Goal: Information Seeking & Learning: Learn about a topic

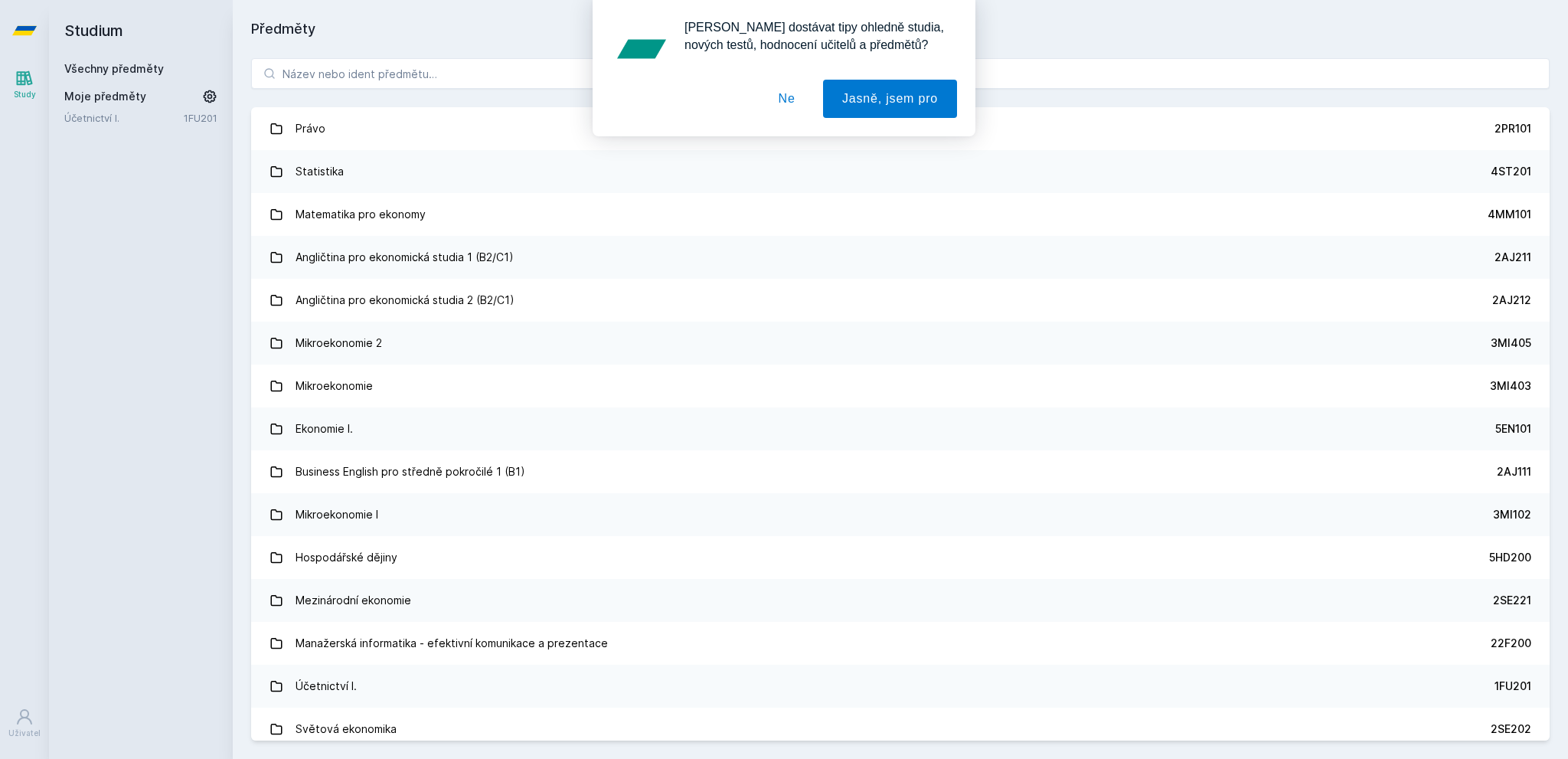
click at [515, 75] on div "[PERSON_NAME] dostávat tipy ohledně studia, nových testů, hodnocení učitelů a p…" at bounding box center [784, 68] width 1568 height 137
click at [782, 91] on button "Ne" at bounding box center [787, 99] width 55 height 39
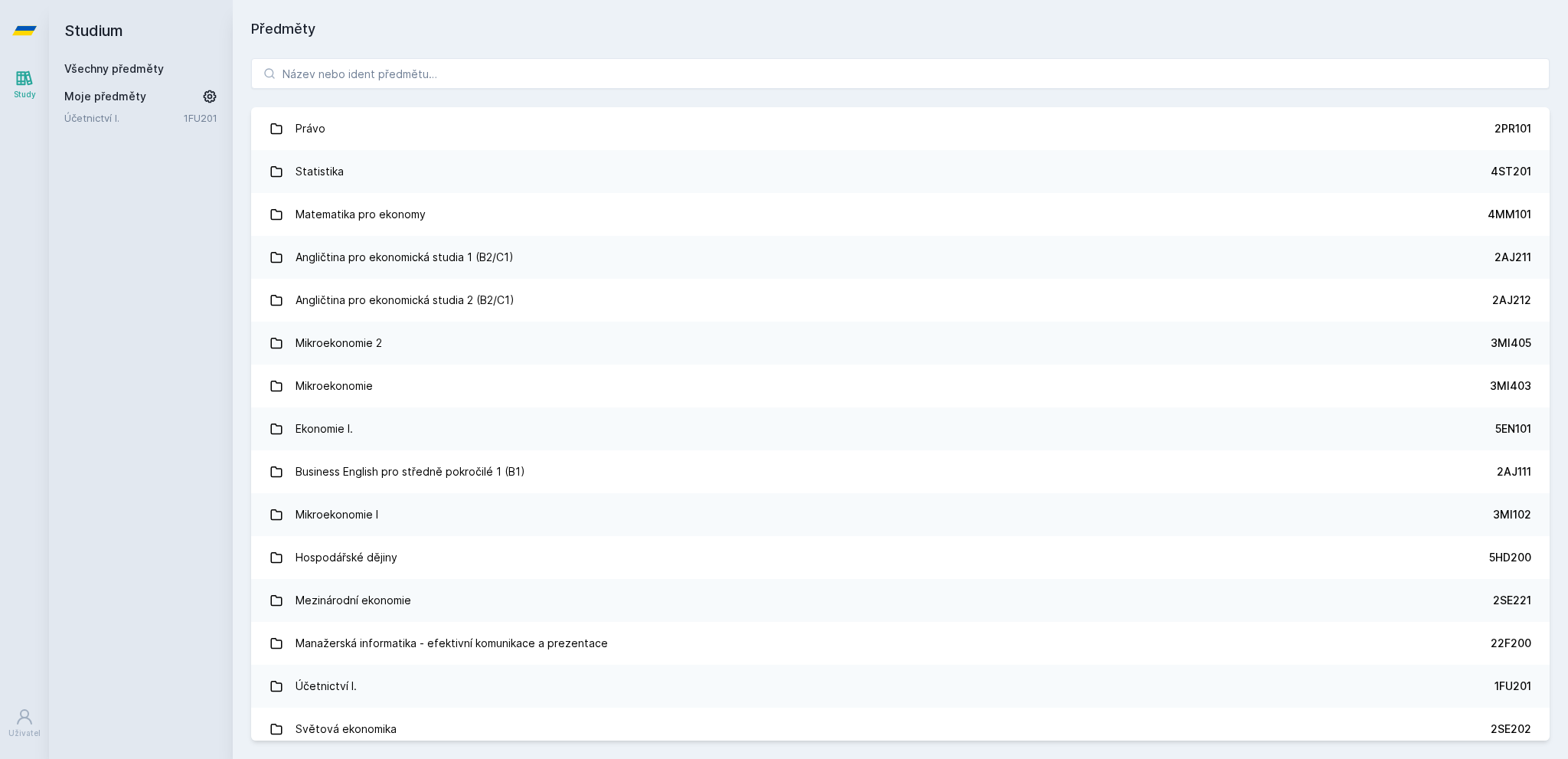
click at [597, 75] on div "[PERSON_NAME] dostávat tipy ohledně studia, nových testů, hodnocení učitelů a p…" at bounding box center [784, 68] width 1568 height 137
click at [543, 73] on input "search" at bounding box center [901, 74] width 1299 height 31
paste input "5IE430"
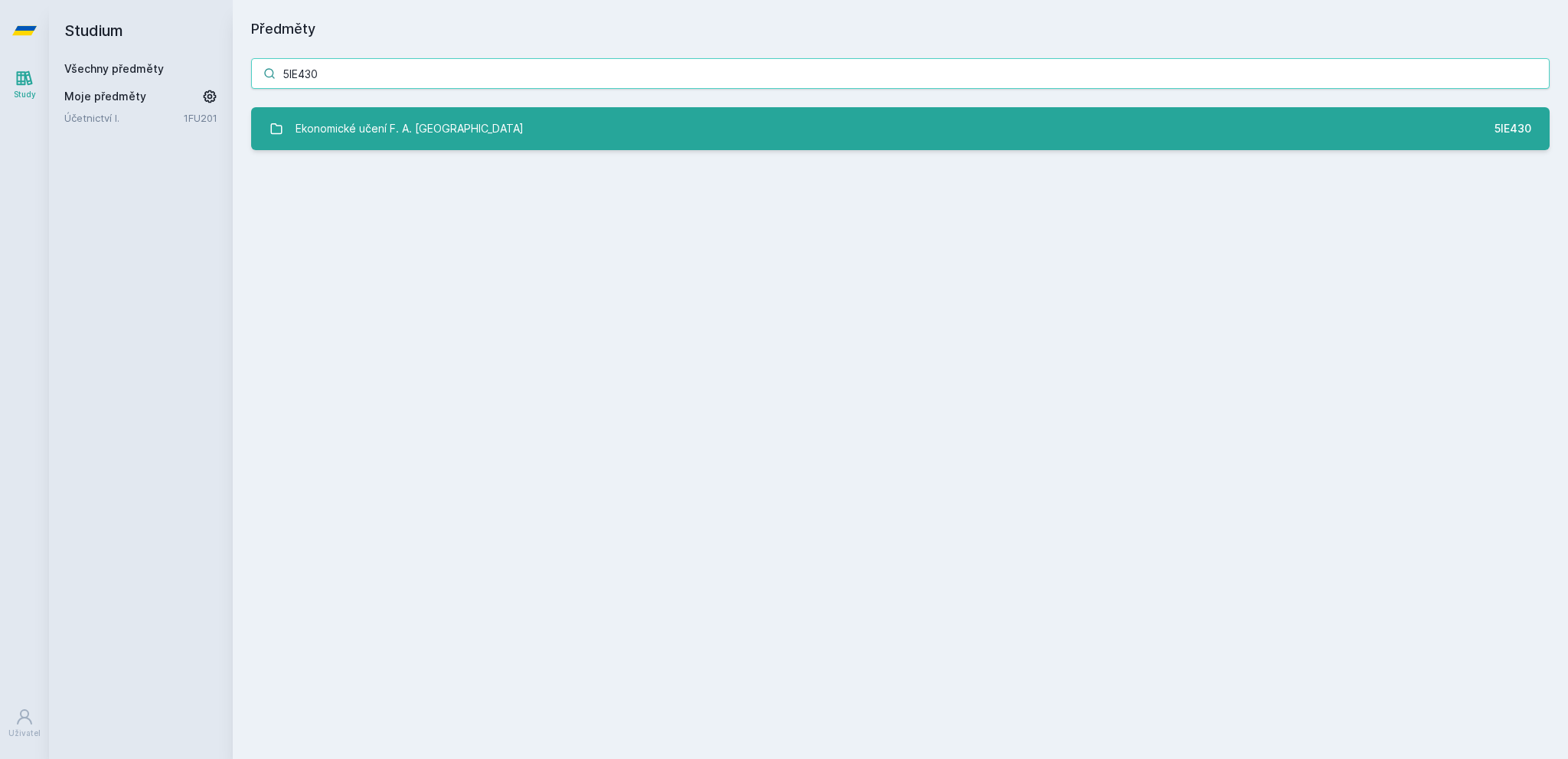
type input "5IE430"
click at [418, 137] on div "Ekonomické učení F. A. [GEOGRAPHIC_DATA]" at bounding box center [410, 128] width 228 height 31
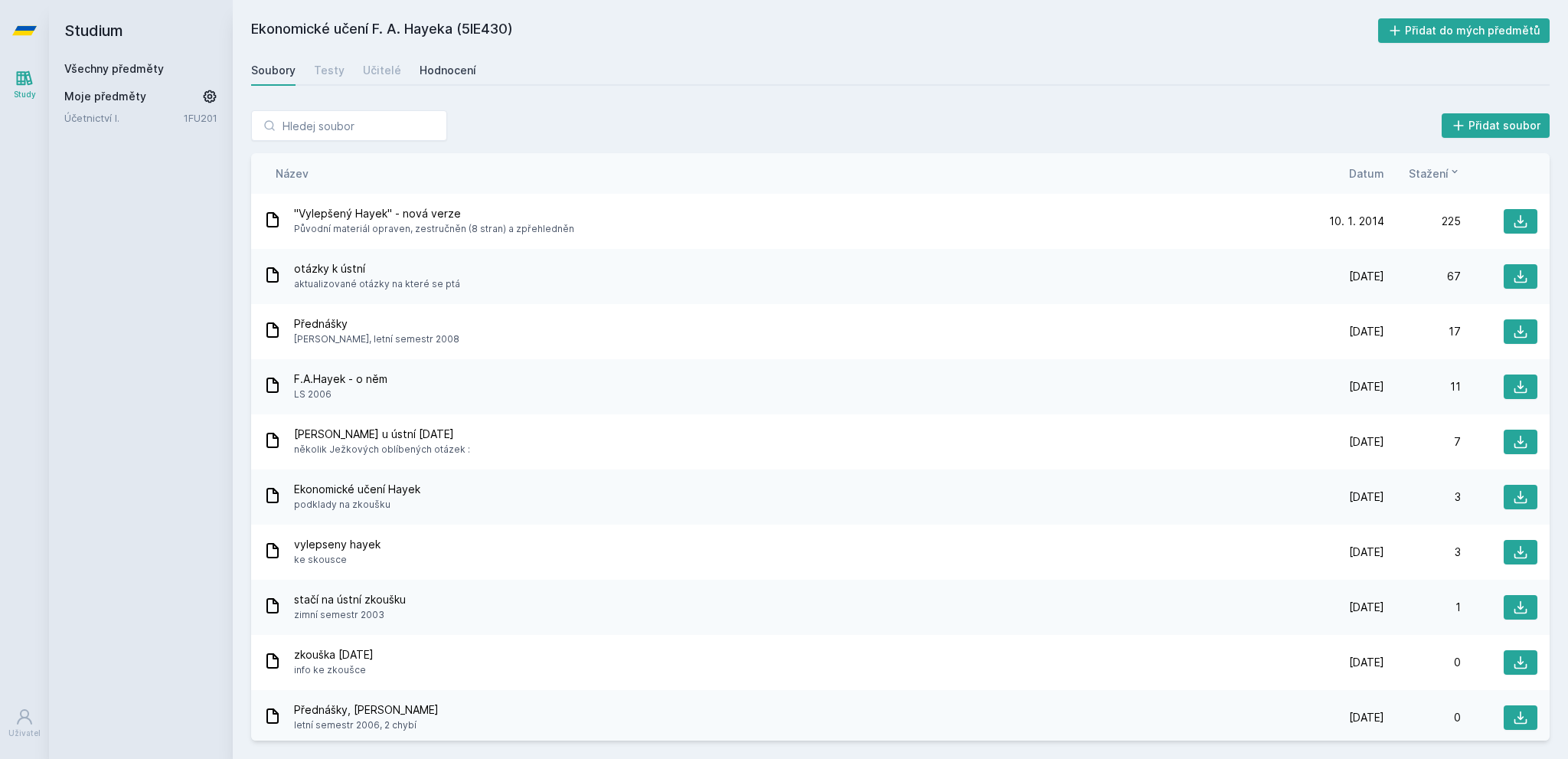
click at [435, 68] on div "Hodnocení" at bounding box center [447, 70] width 57 height 15
click at [323, 119] on input "search" at bounding box center [349, 126] width 196 height 31
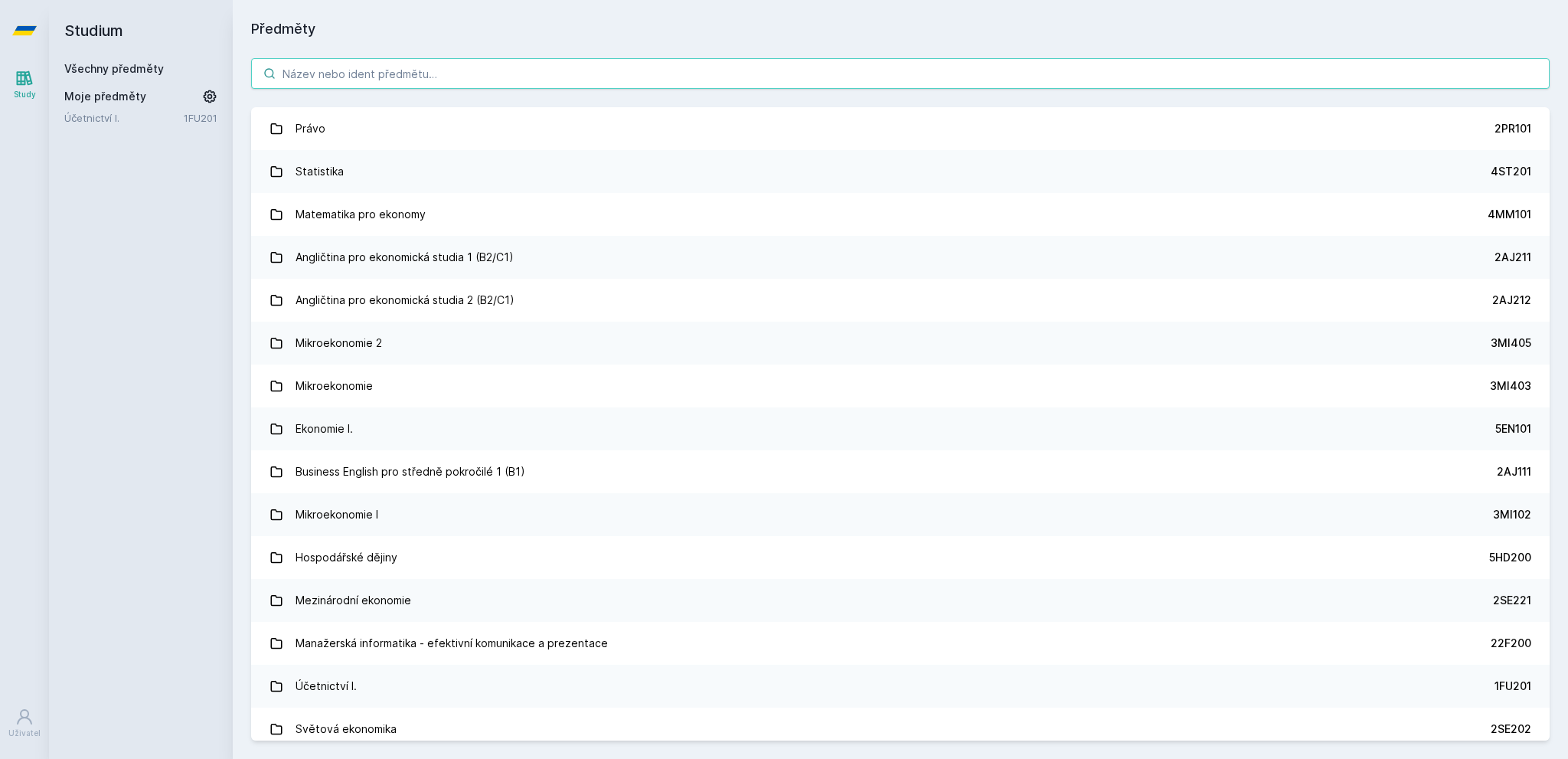
drag, startPoint x: 334, startPoint y: 86, endPoint x: 316, endPoint y: 79, distance: 19.3
click at [317, 79] on input "search" at bounding box center [901, 74] width 1299 height 31
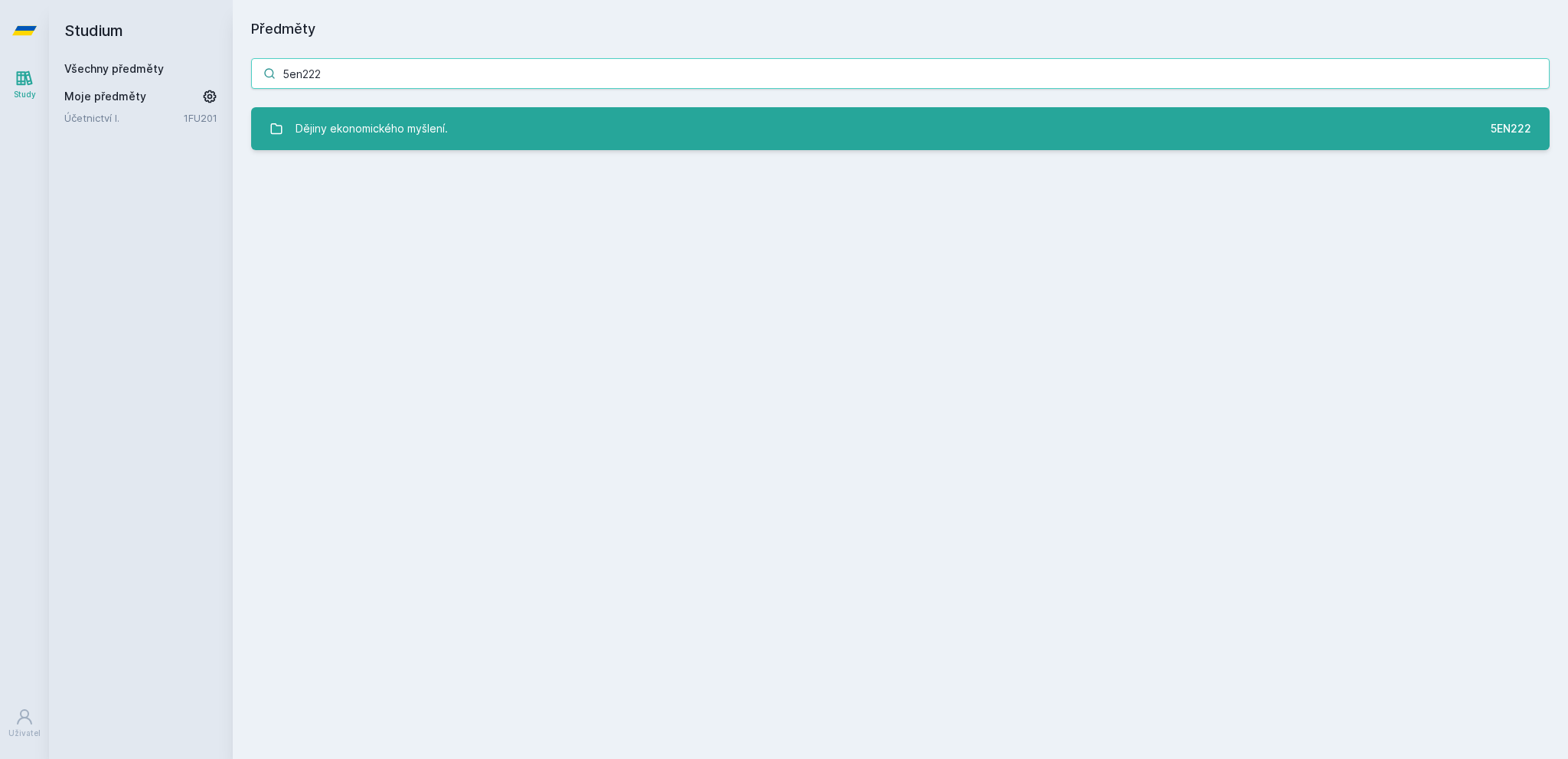
type input "5en222"
click at [454, 122] on link "Dějiny ekonomického myšlení. 5EN222" at bounding box center [901, 128] width 1299 height 43
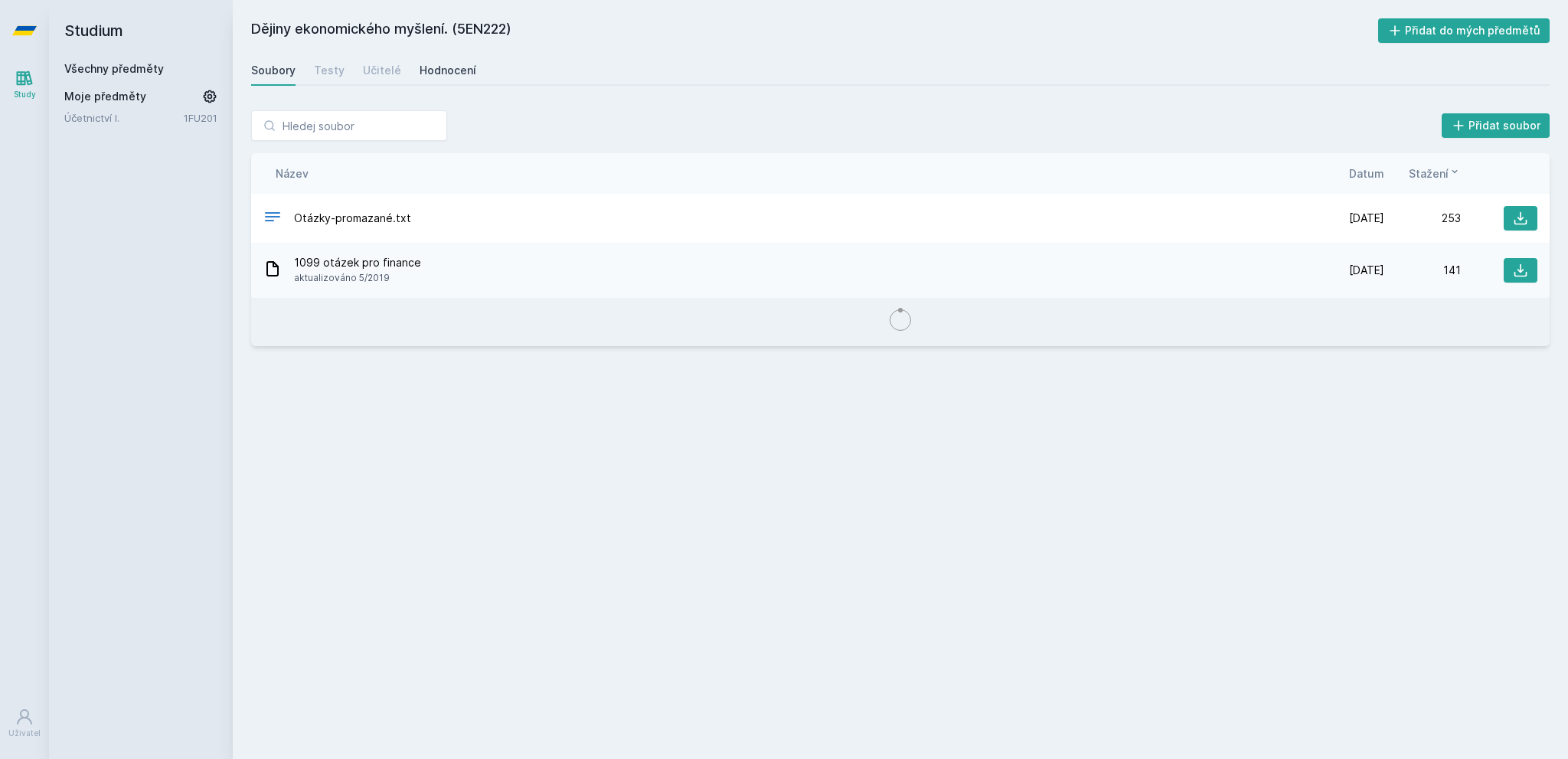
click at [424, 72] on div "Hodnocení" at bounding box center [447, 70] width 57 height 15
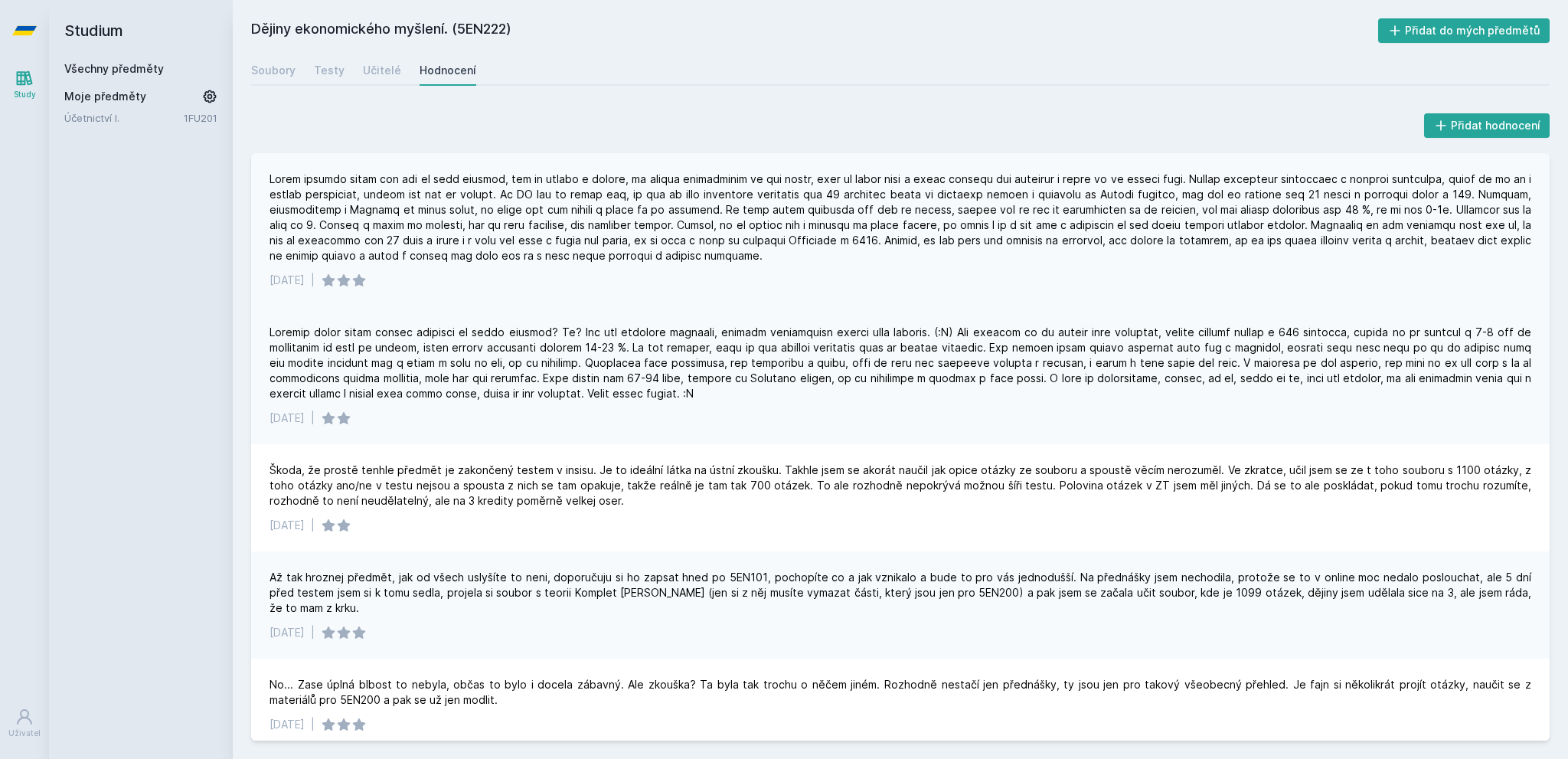
click at [794, 294] on div "[DATE] |" at bounding box center [901, 230] width 1299 height 154
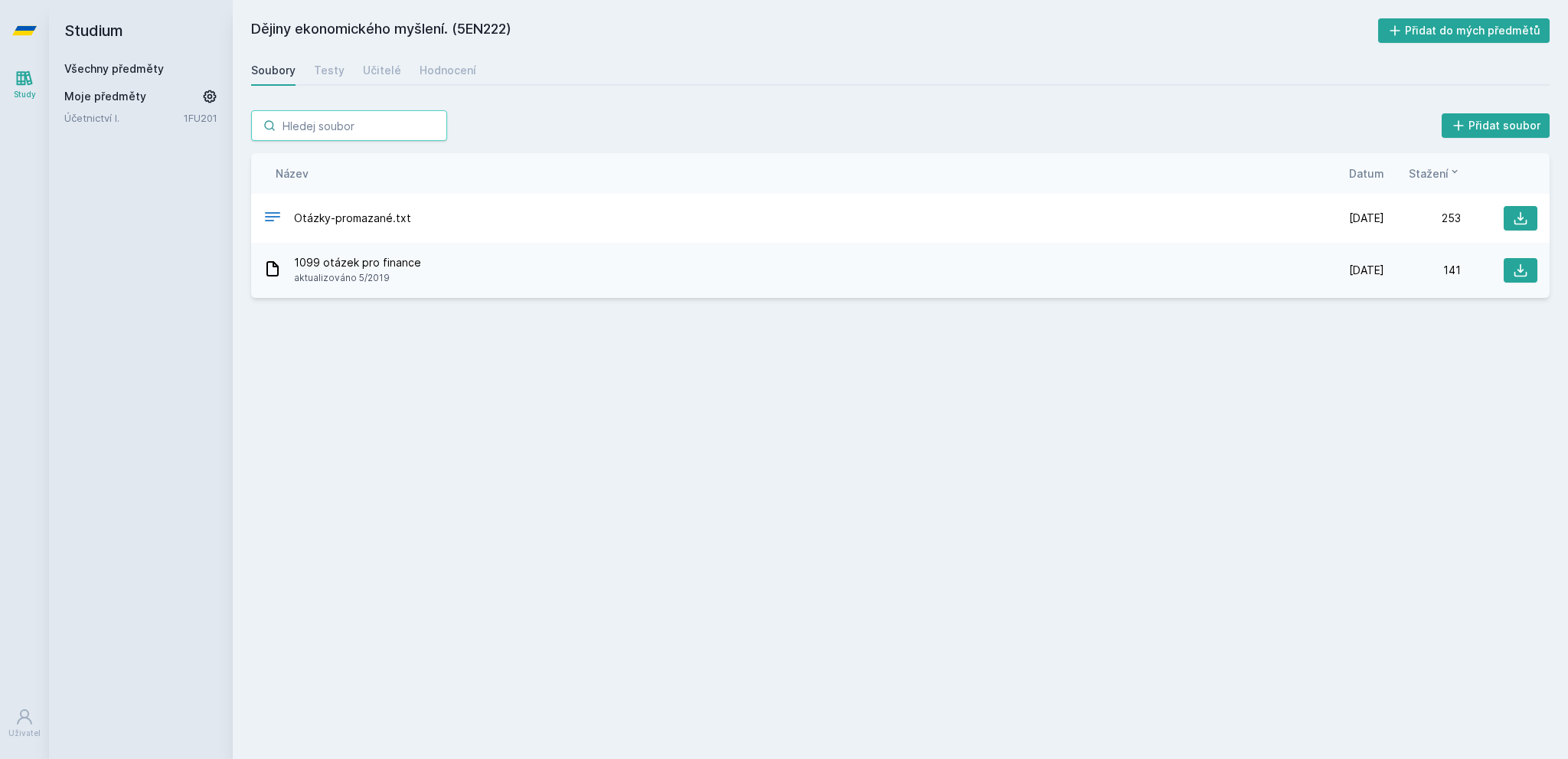
click at [318, 119] on input "search" at bounding box center [349, 126] width 196 height 31
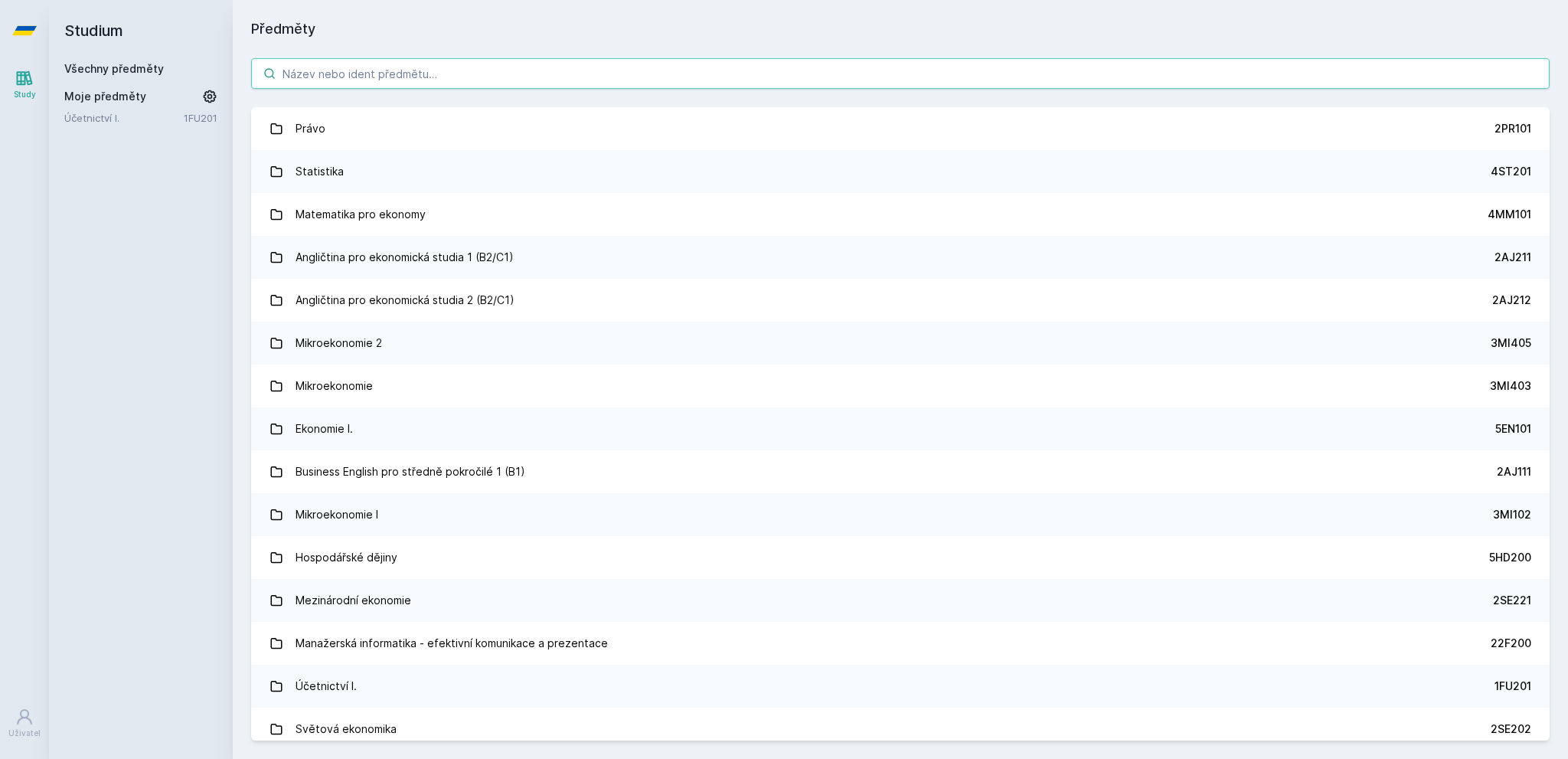
click at [404, 87] on input "search" at bounding box center [901, 74] width 1299 height 31
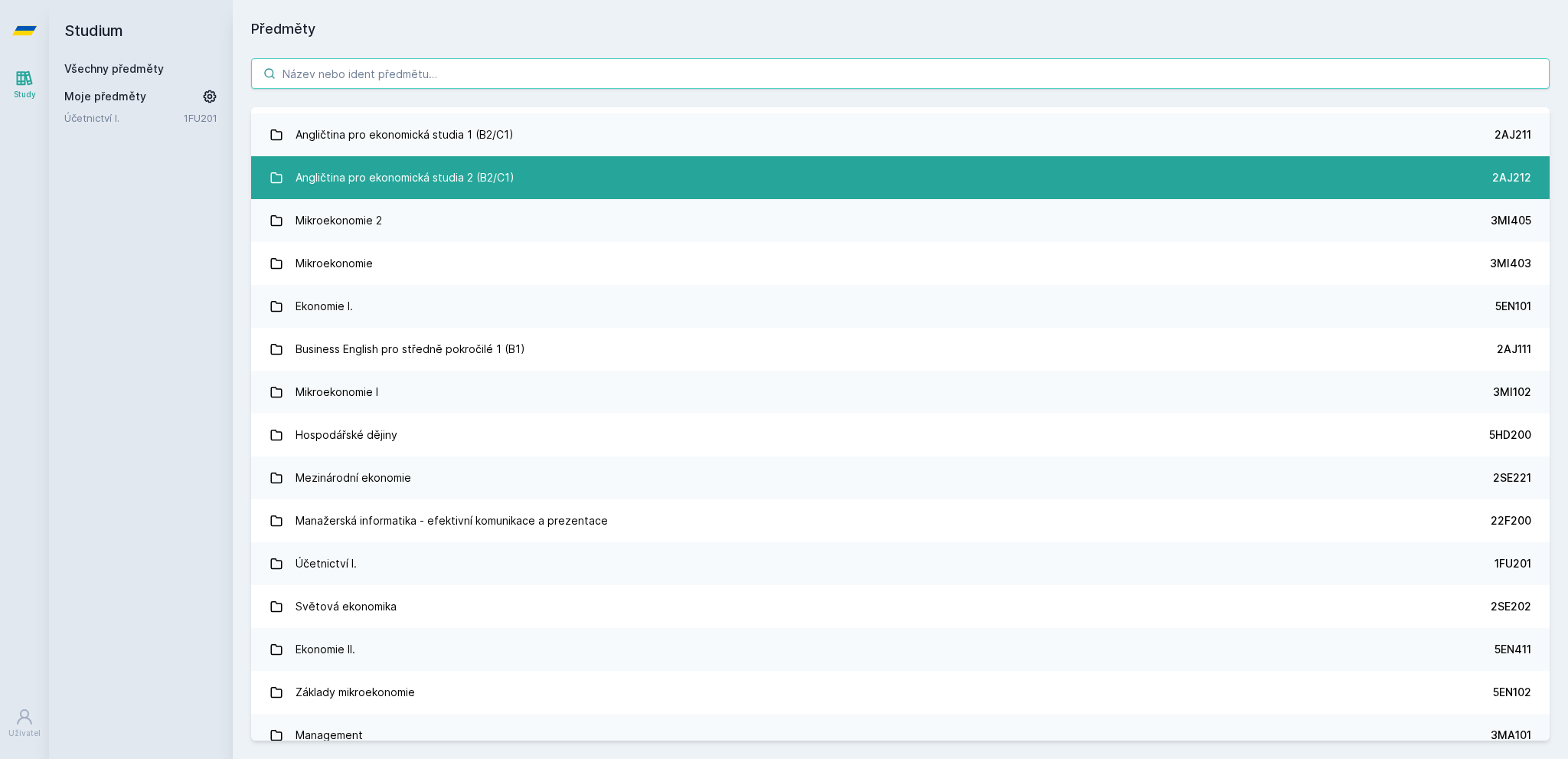
scroll to position [255, 0]
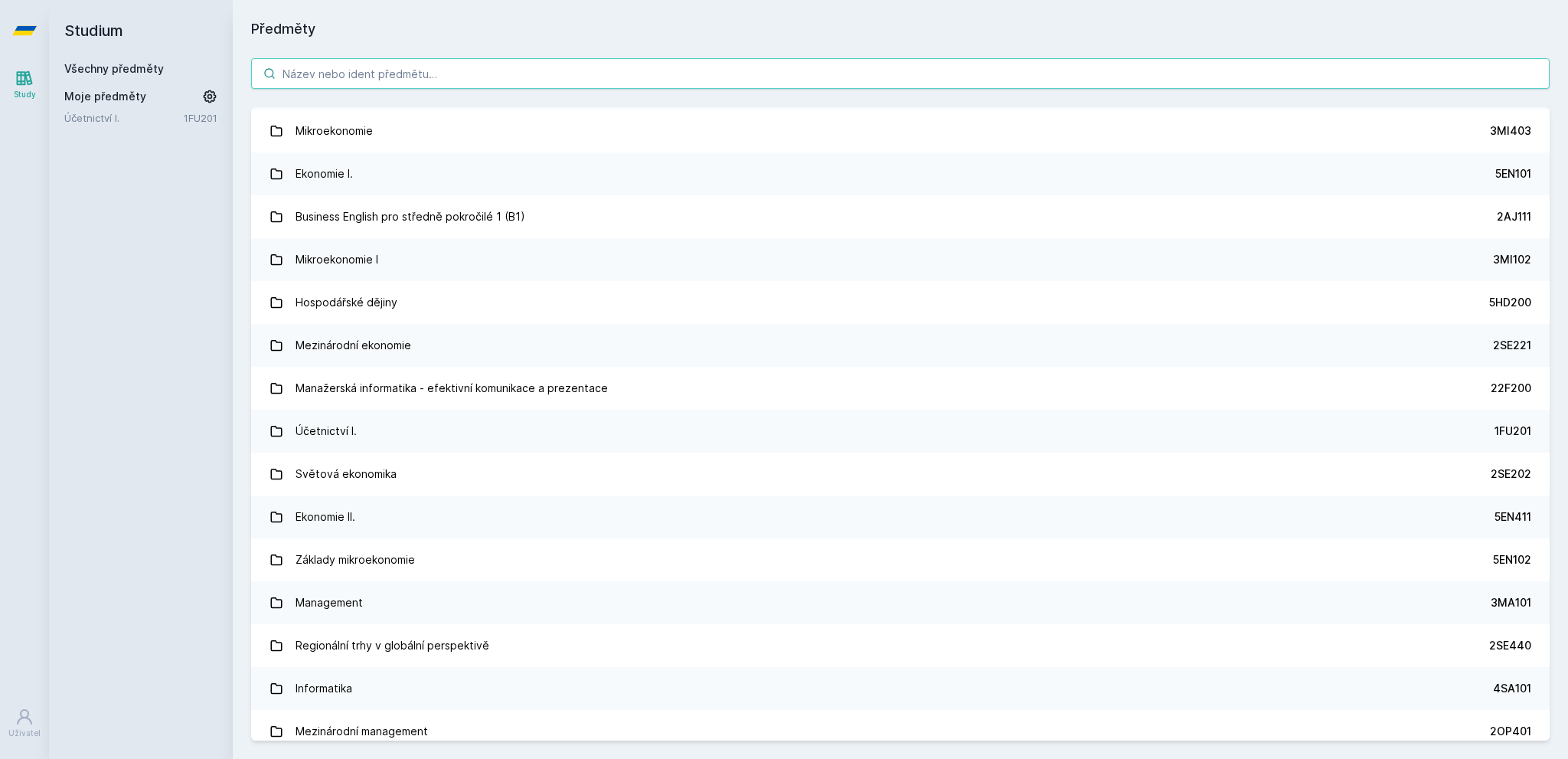
click at [355, 80] on input "search" at bounding box center [901, 74] width 1299 height 31
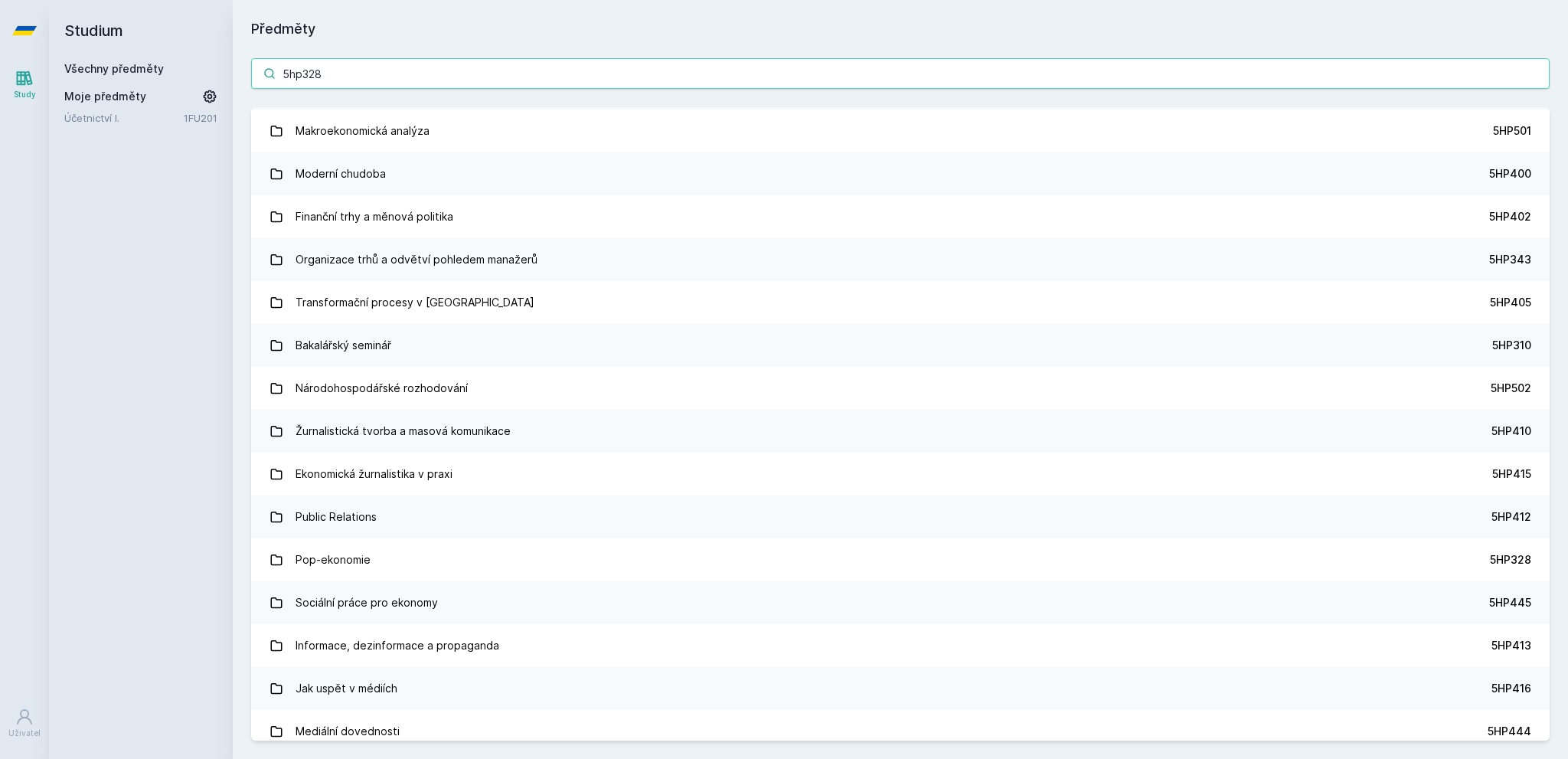
scroll to position [0, 0]
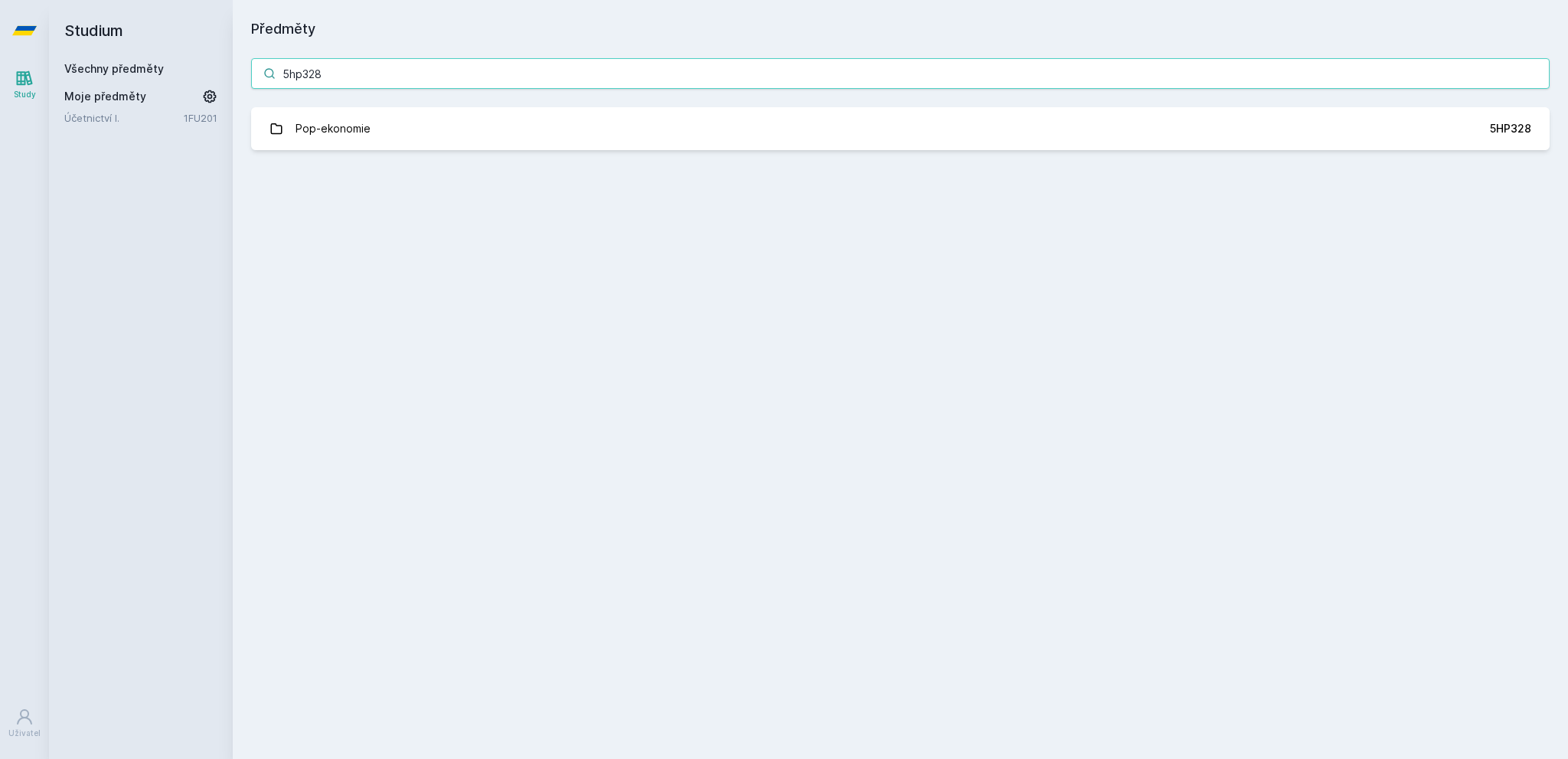
type input "5hp328"
click at [267, 193] on div "Předměty 5hp328 Pop-ekonomie 5HP328 Jejda, něco se pokazilo." at bounding box center [901, 379] width 1299 height 722
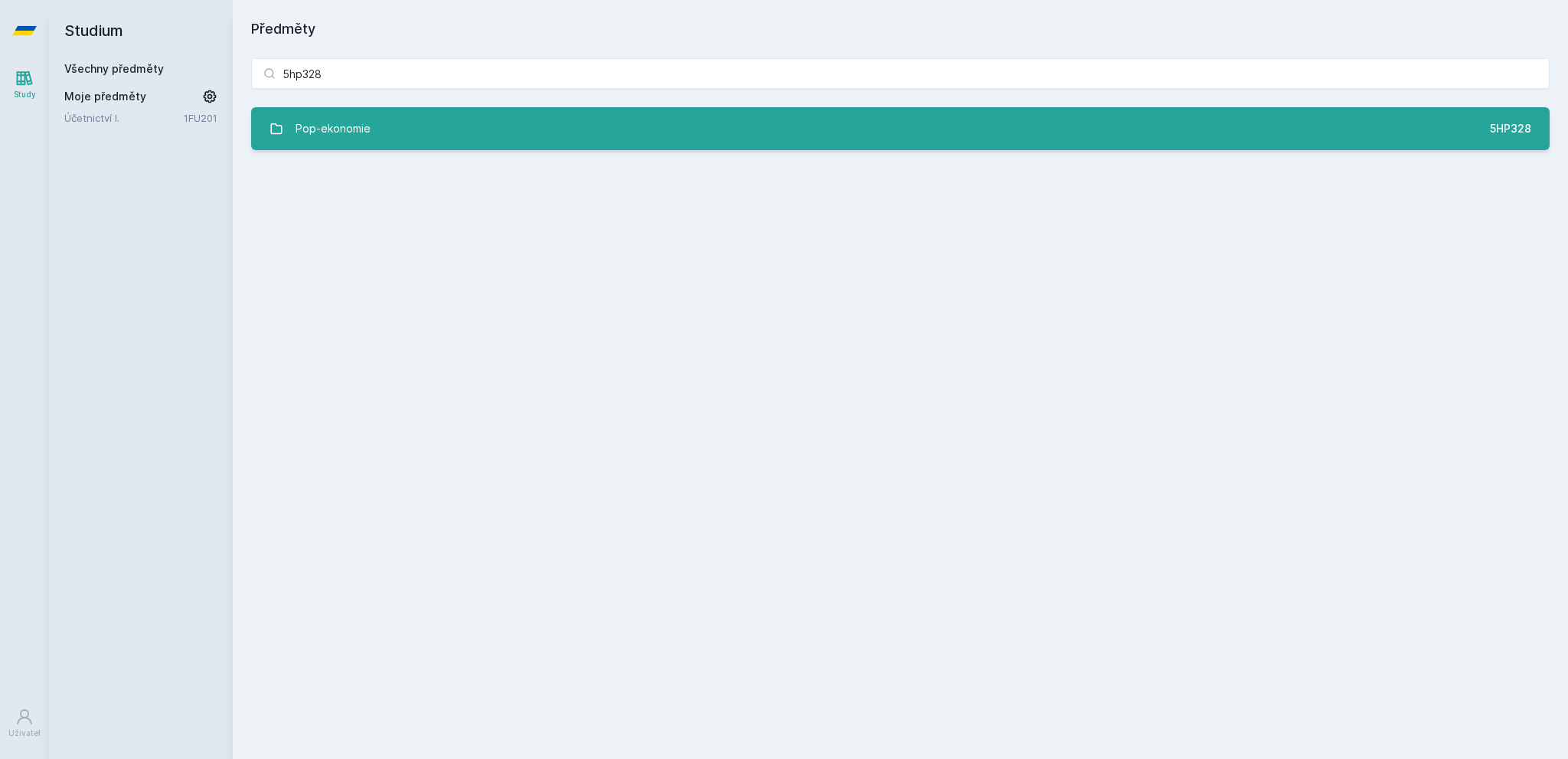
click at [347, 139] on div "Pop-ekonomie" at bounding box center [333, 128] width 75 height 31
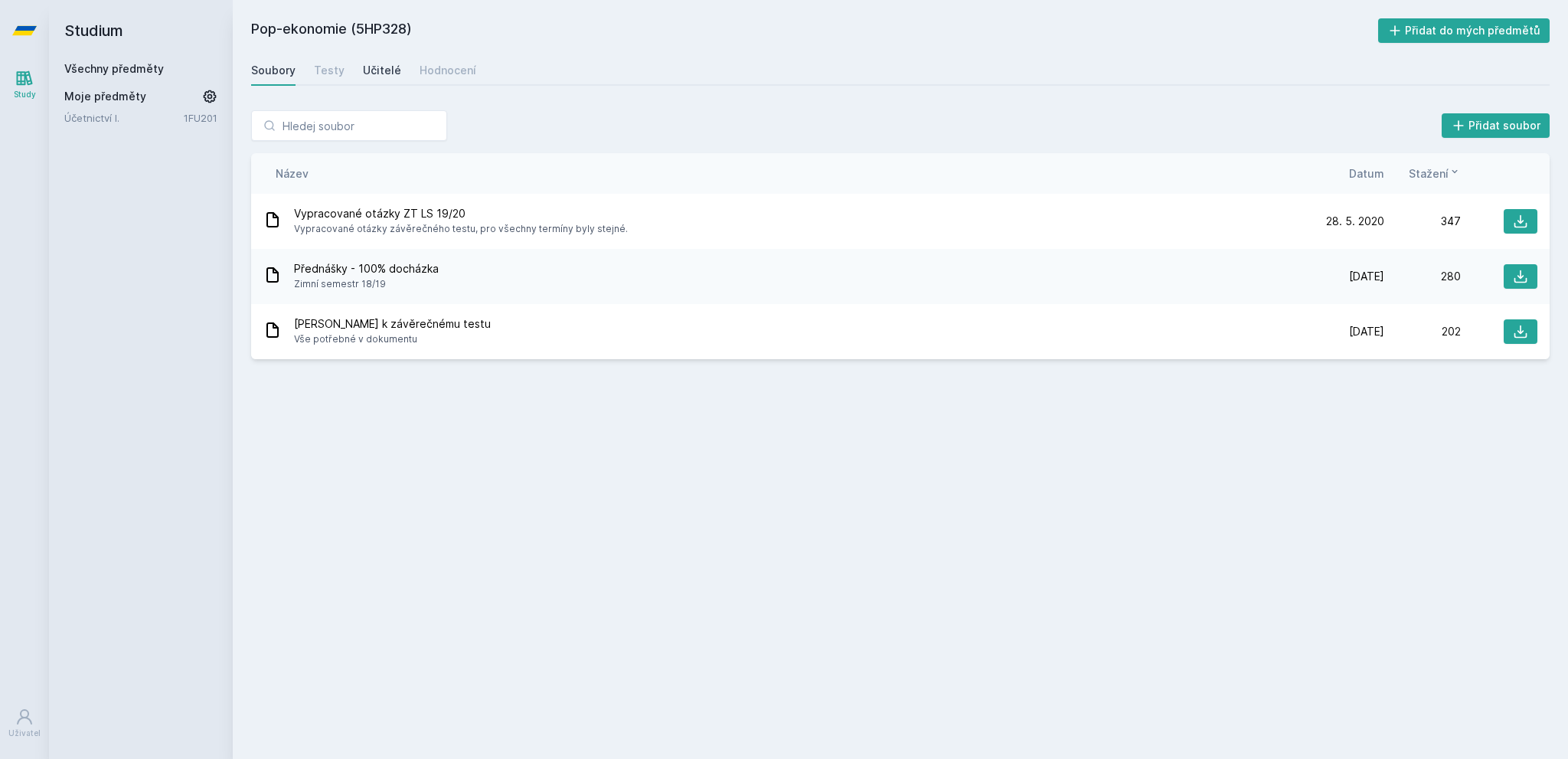
click at [383, 70] on div "Učitelé" at bounding box center [382, 70] width 39 height 15
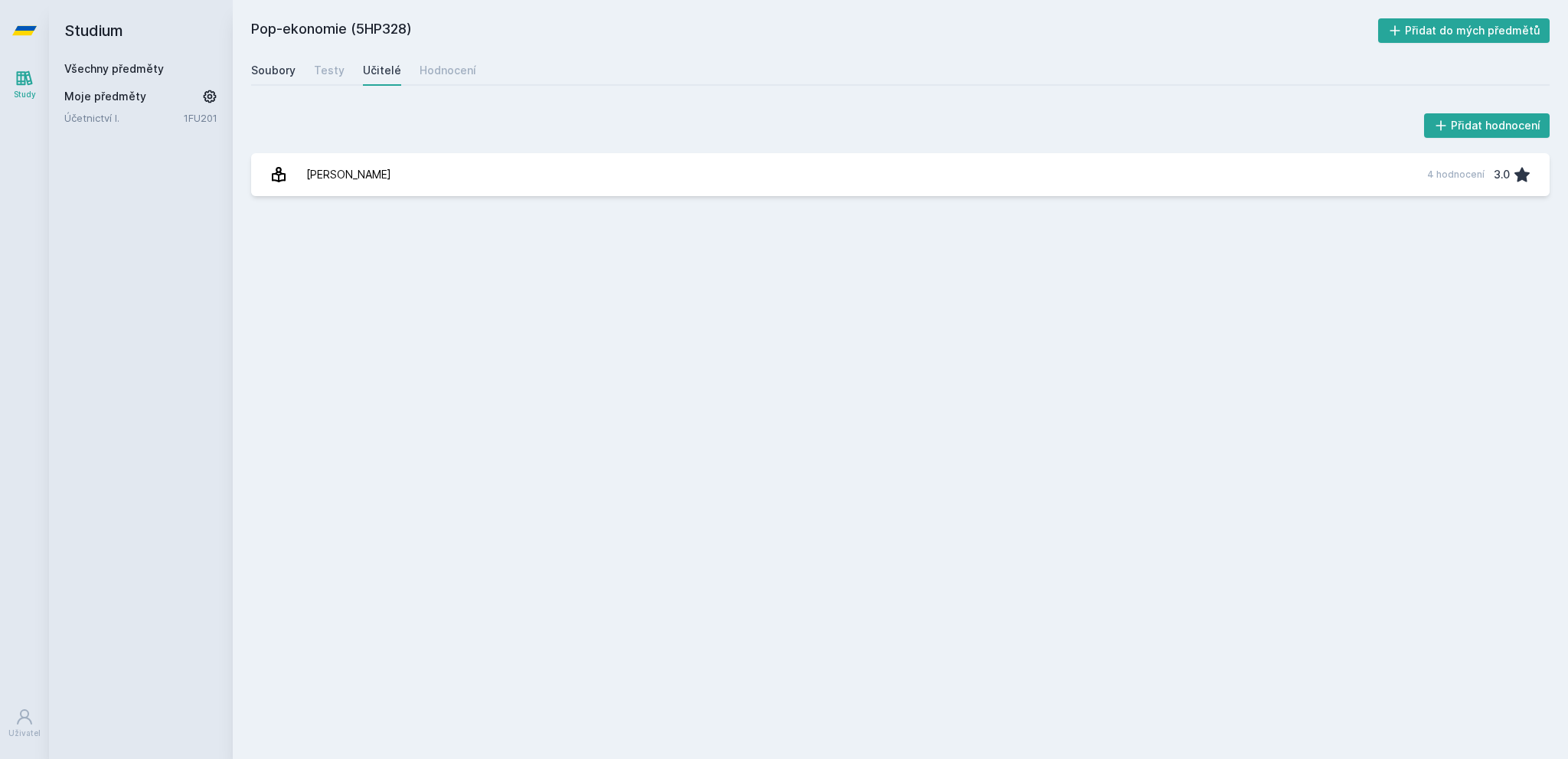
click at [278, 68] on div "Soubory" at bounding box center [273, 70] width 44 height 15
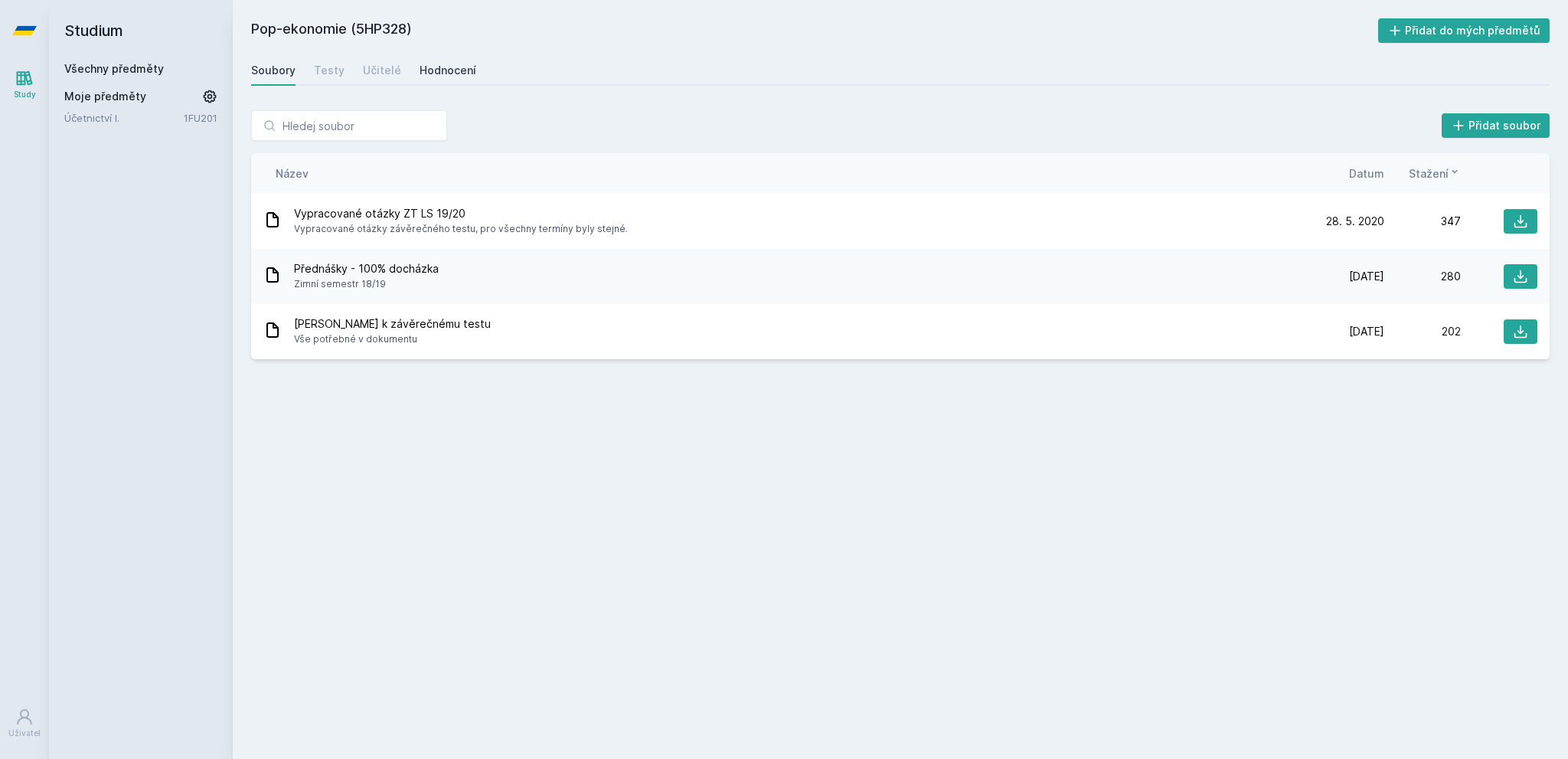
click at [428, 79] on link "Hodnocení" at bounding box center [447, 70] width 57 height 31
click at [365, 123] on input "search" at bounding box center [349, 126] width 196 height 31
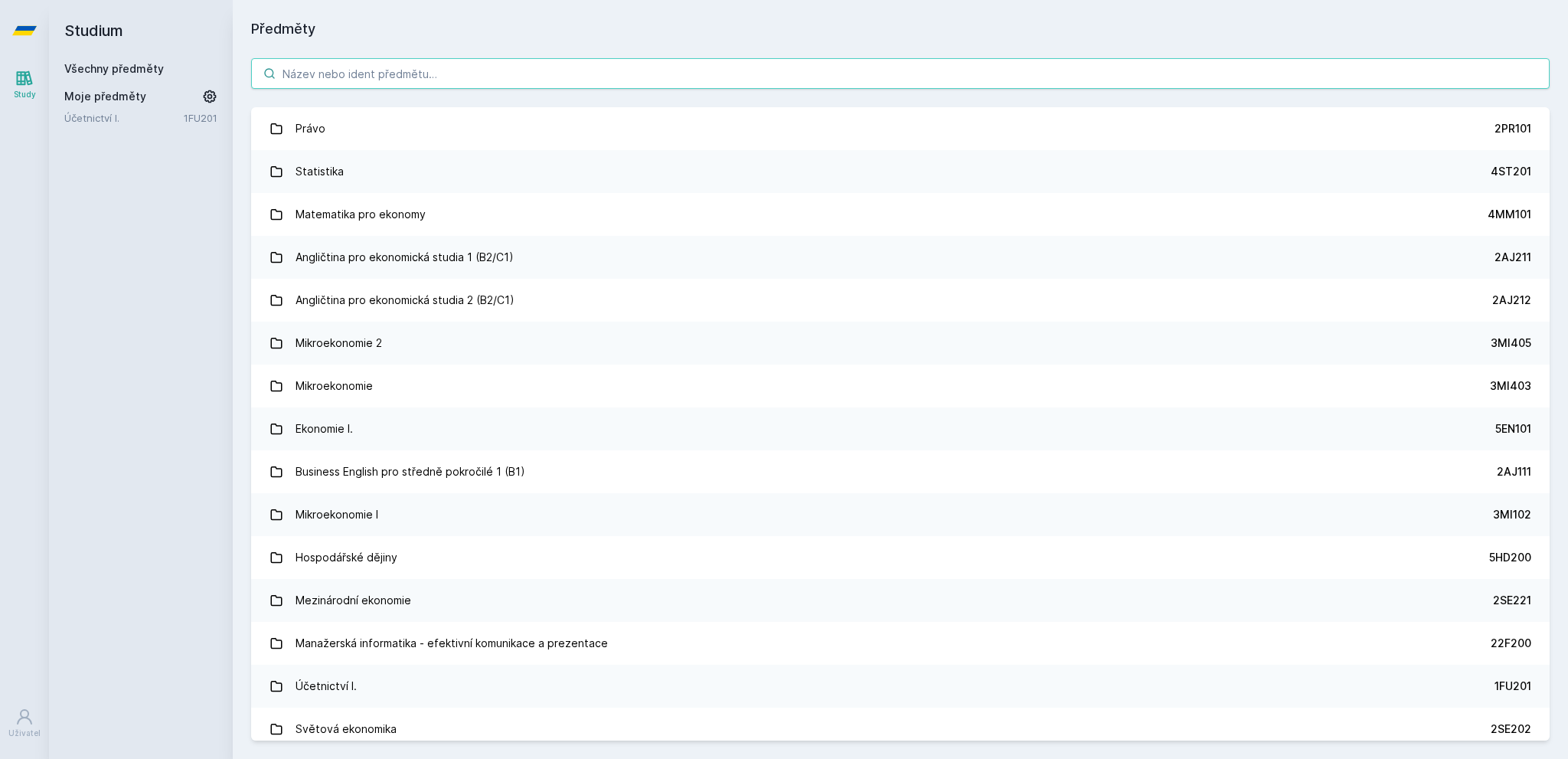
click at [342, 69] on input "search" at bounding box center [901, 74] width 1299 height 31
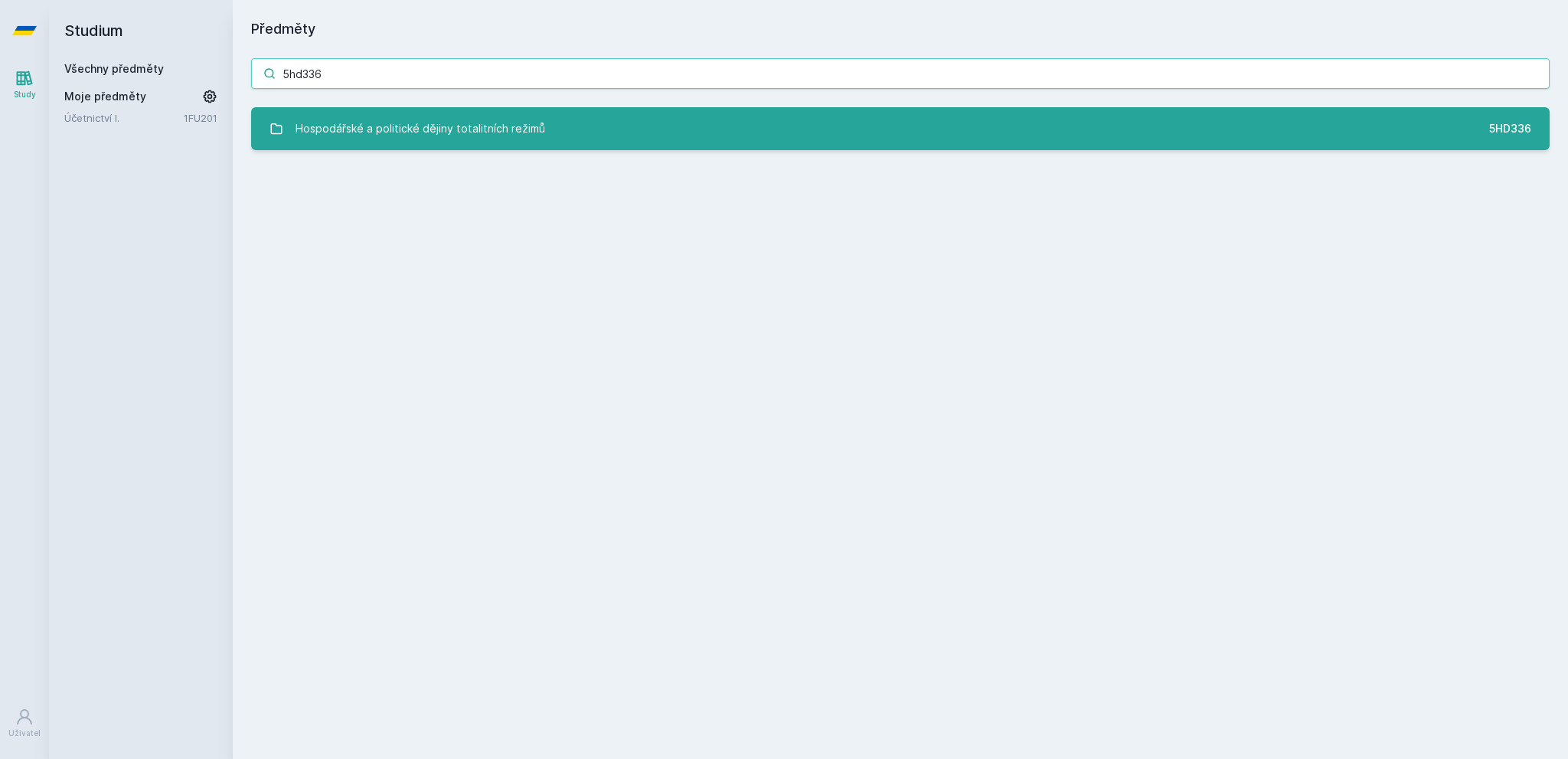
type input "5hd336"
click at [390, 128] on div "Hospodářské a politické dějiny totalitních režimů" at bounding box center [420, 128] width 250 height 31
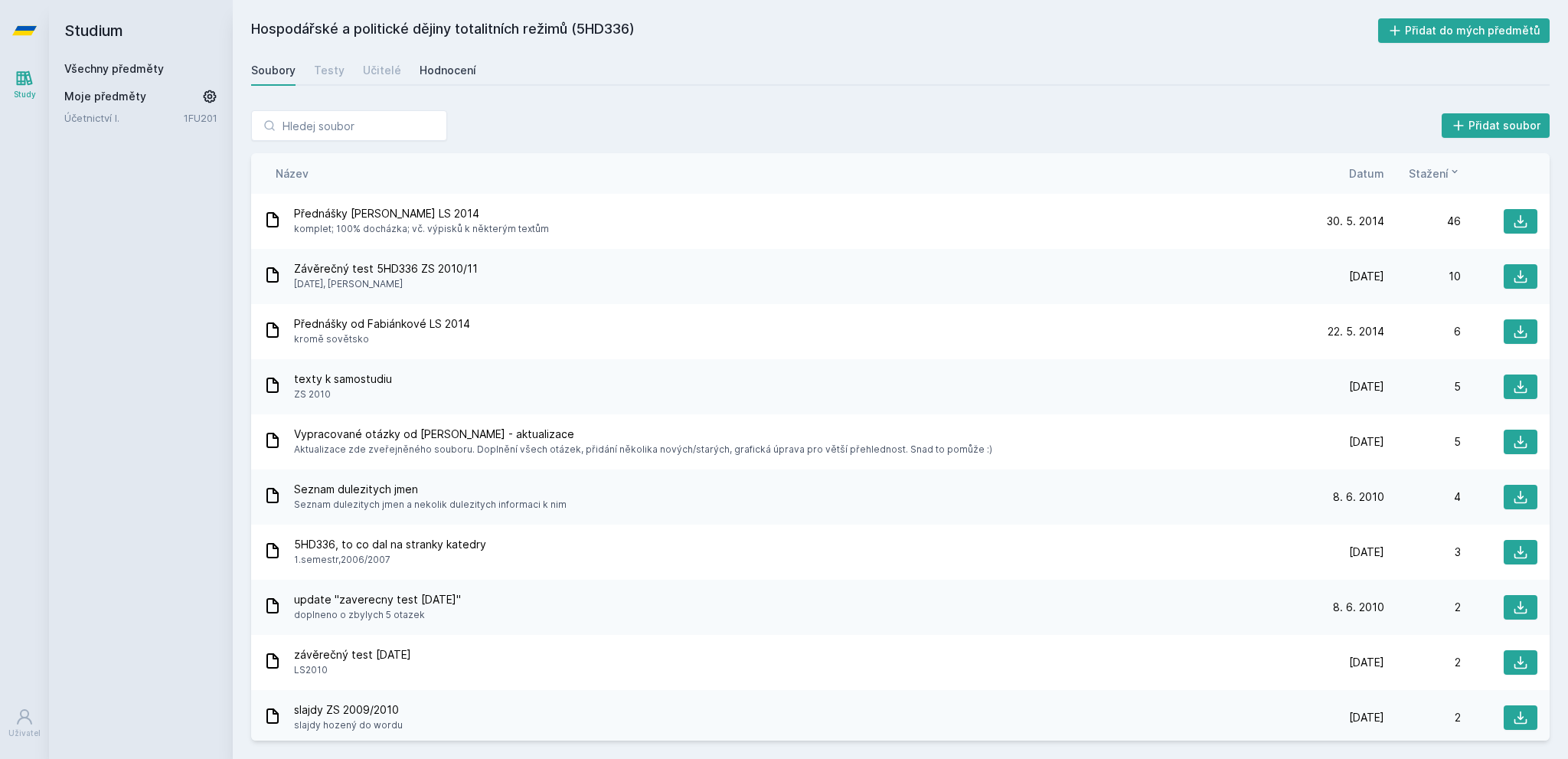
click at [444, 73] on div "Hodnocení" at bounding box center [447, 70] width 57 height 15
